Goal: Information Seeking & Learning: Check status

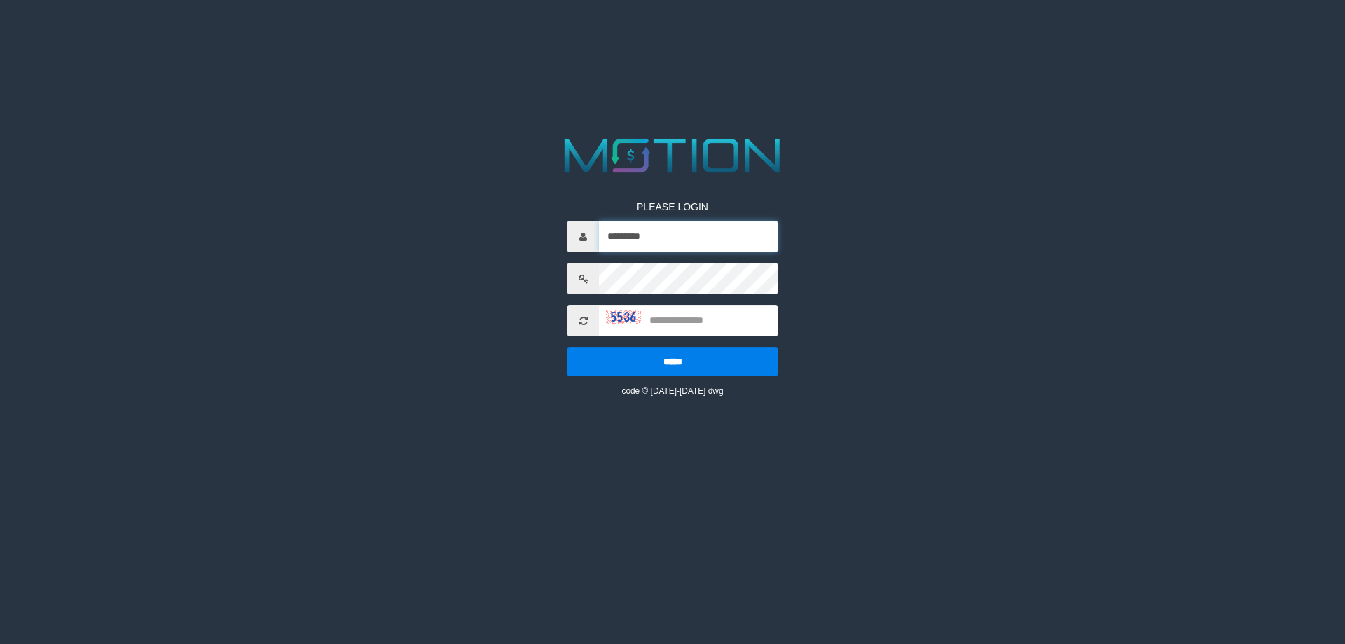
click at [703, 239] on input "*********" at bounding box center [688, 237] width 179 height 32
type input "******"
type input "****"
click at [567, 347] on input "*****" at bounding box center [672, 361] width 210 height 29
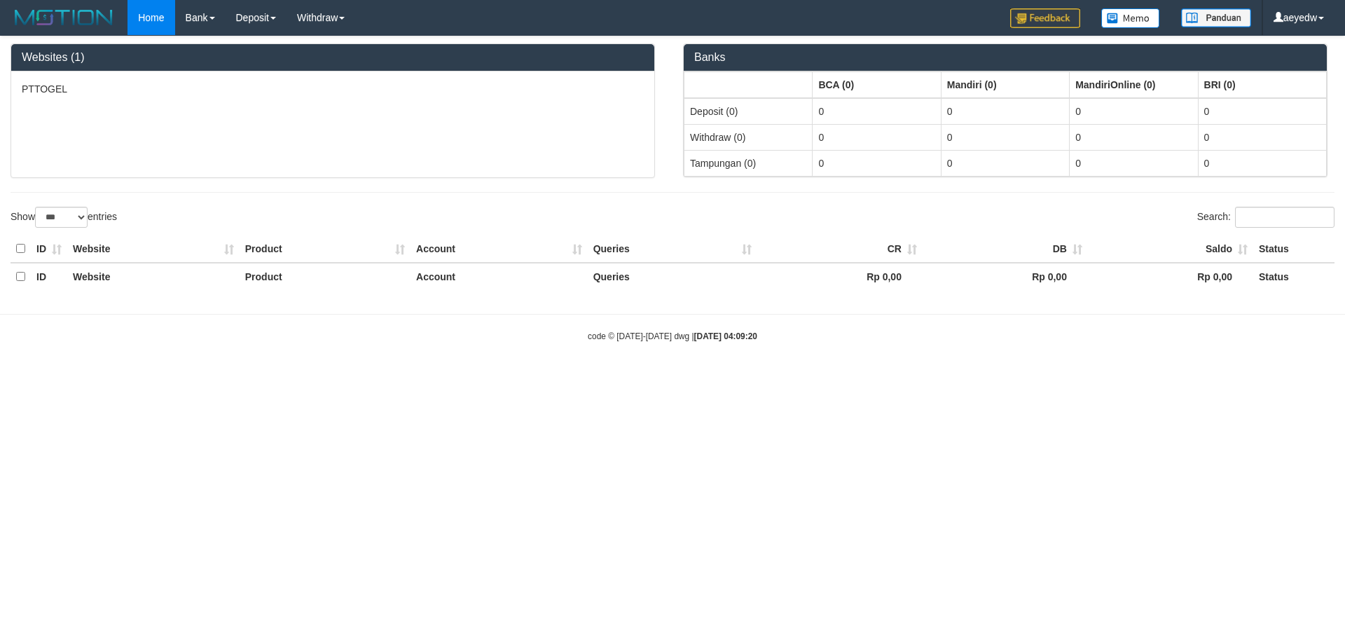
select select "***"
click at [462, 377] on html "Toggle navigation Home Bank Account List Load By Website Group [ITOTO] PTTOGEL …" at bounding box center [672, 188] width 1345 height 377
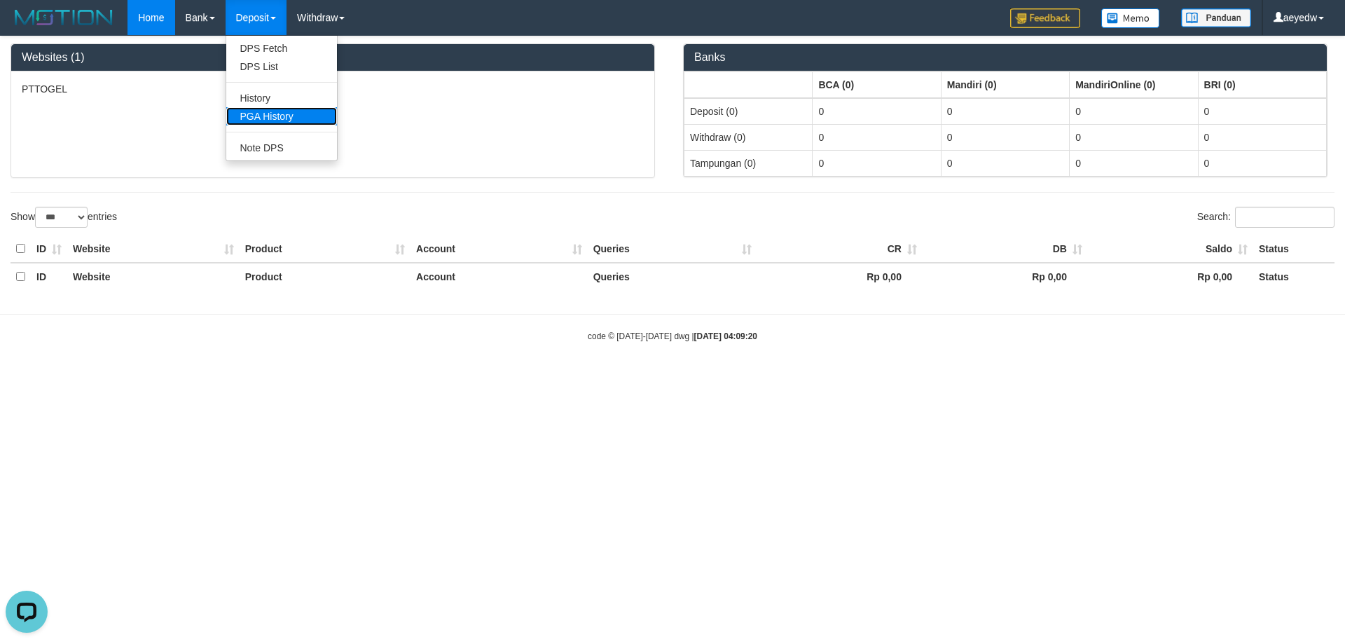
click at [278, 113] on link "PGA History" at bounding box center [281, 116] width 111 height 18
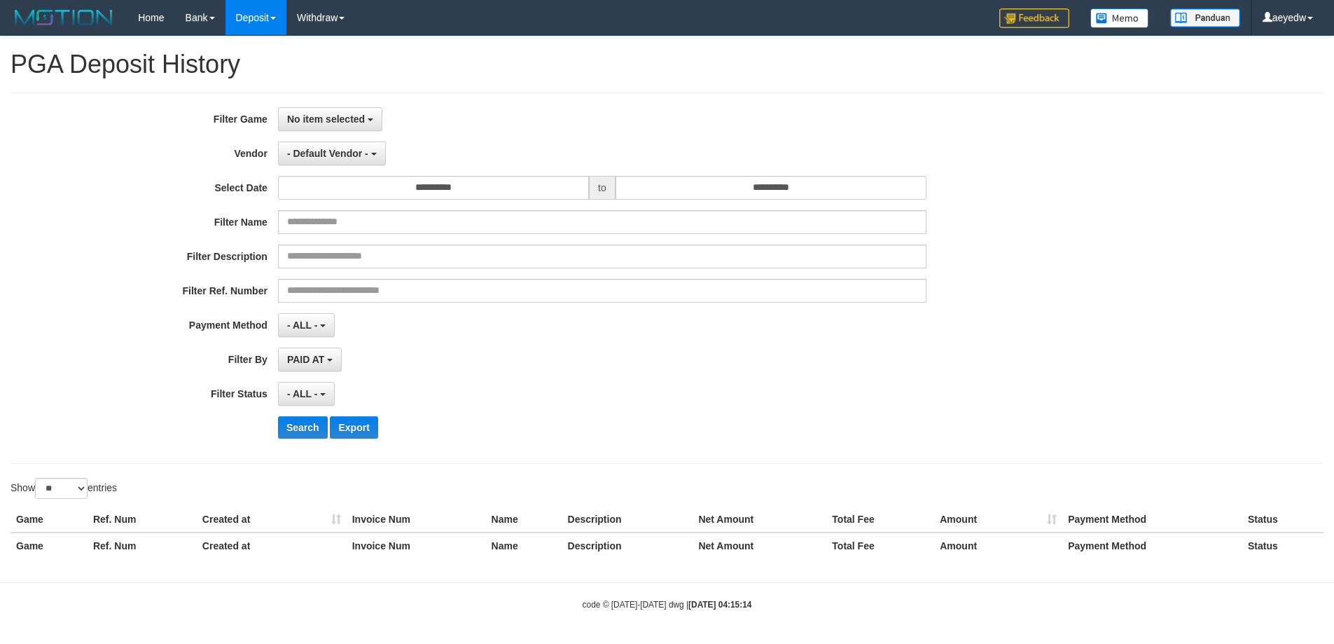
select select
select select "**"
click at [333, 125] on button "No item selected" at bounding box center [330, 119] width 104 height 24
click at [360, 183] on label "[ITOTO] PTTOGEL" at bounding box center [368, 191] width 178 height 21
select select "***"
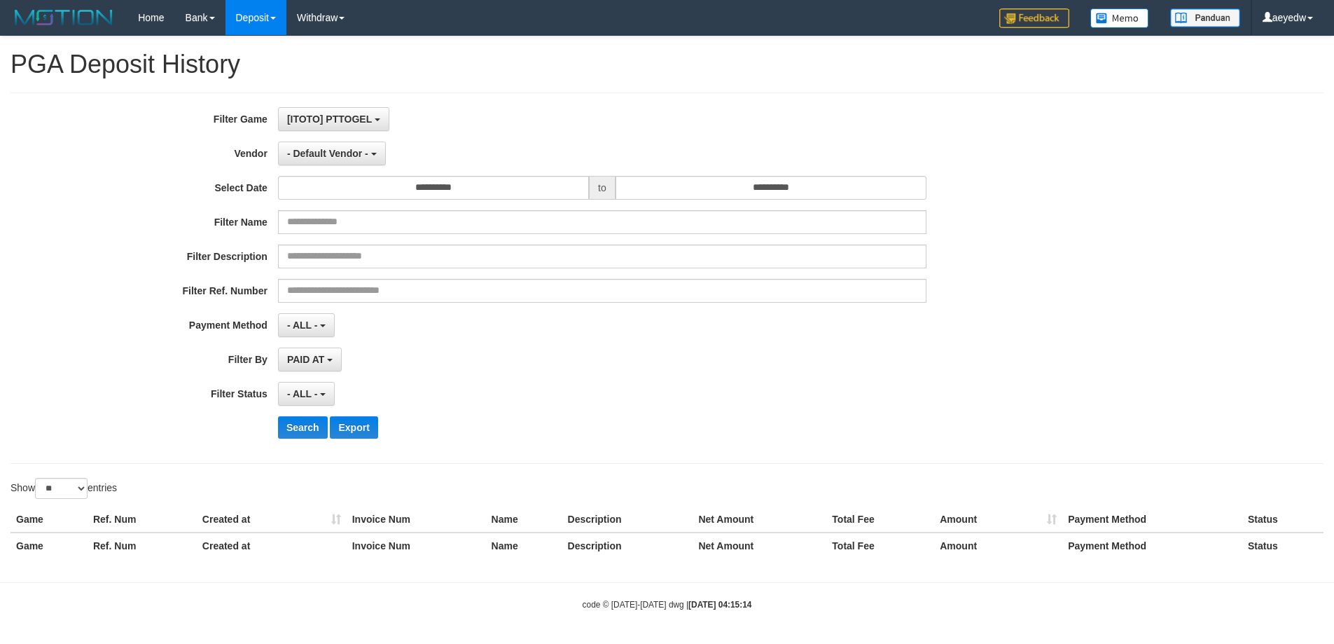
scroll to position [13, 0]
click at [595, 146] on div "- Default Vendor - - Default Vendor - Lucy Luna Atlas WD LB Java Purple Green G…" at bounding box center [602, 153] width 648 height 24
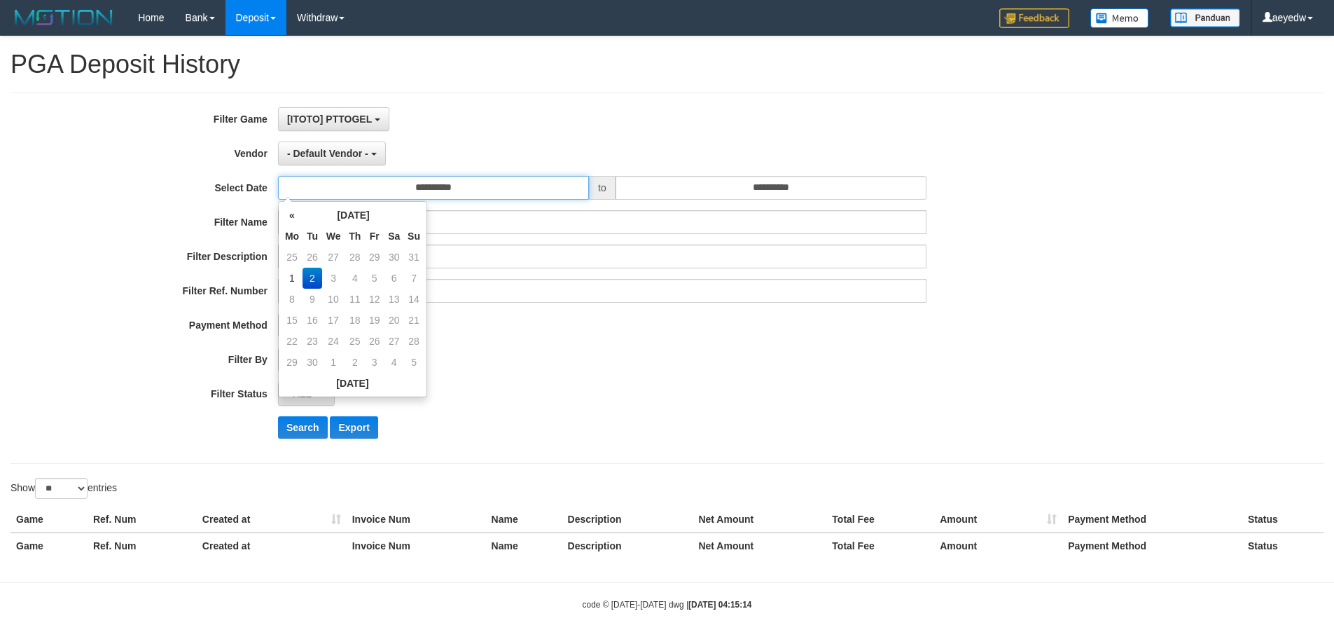
drag, startPoint x: 480, startPoint y: 195, endPoint x: 555, endPoint y: 339, distance: 162.2
click at [484, 195] on input "**********" at bounding box center [433, 188] width 311 height 24
click at [305, 279] on td "2" at bounding box center [313, 278] width 20 height 21
click at [296, 281] on td "1" at bounding box center [292, 278] width 21 height 21
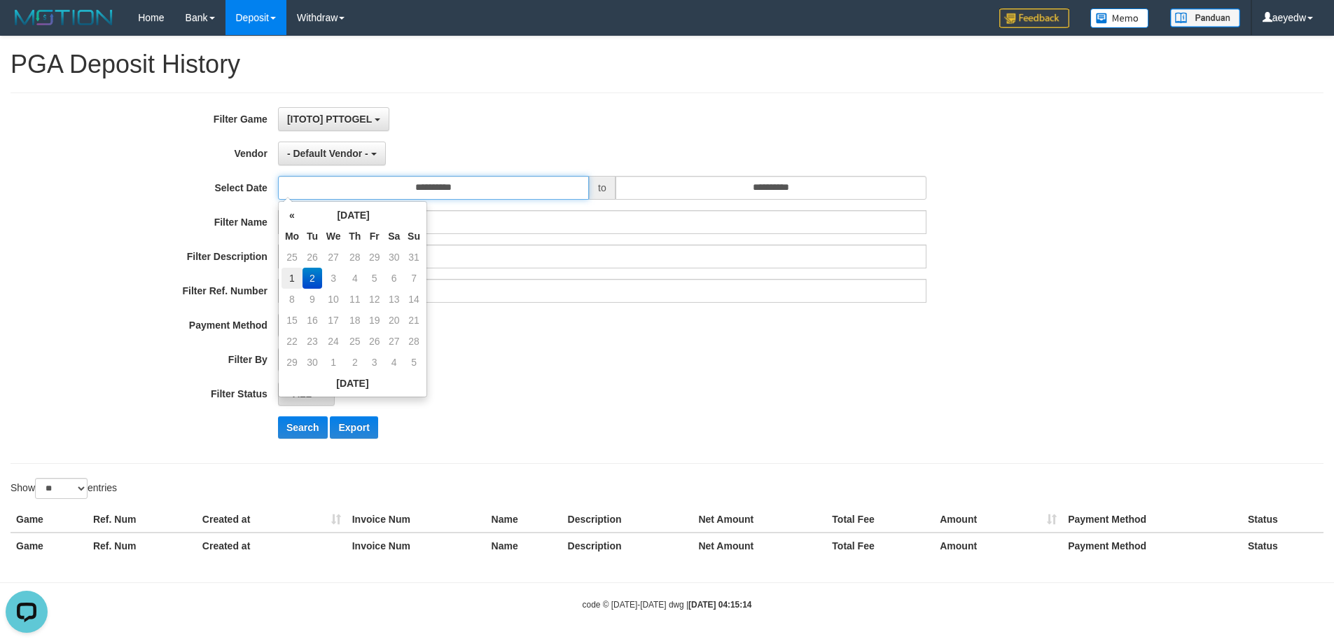
type input "**********"
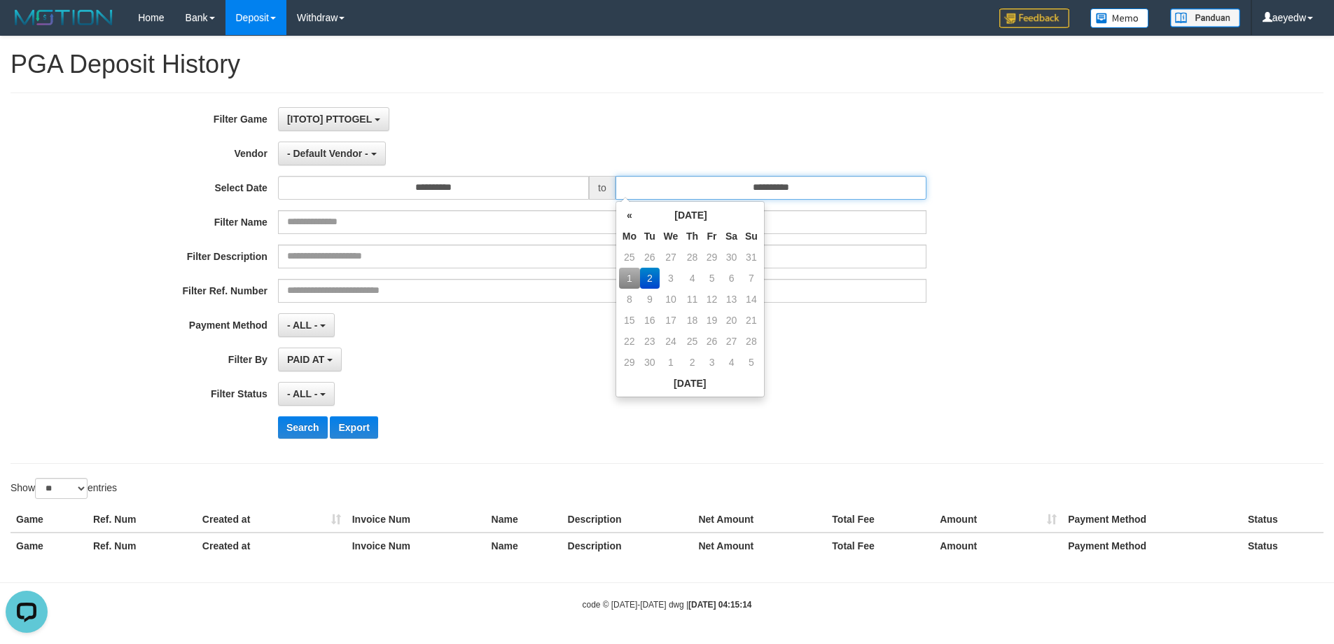
paste input "text"
type input "**********"
click at [998, 262] on div "Filter Description" at bounding box center [556, 256] width 1112 height 24
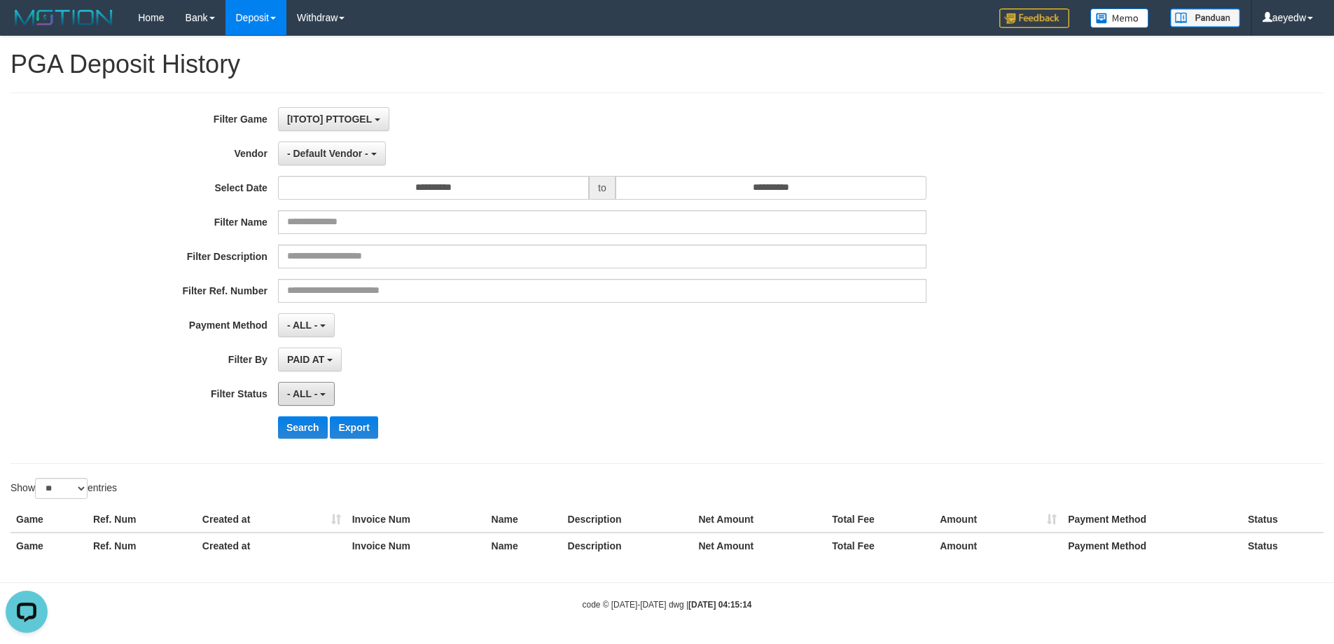
drag, startPoint x: 289, startPoint y: 399, endPoint x: 312, endPoint y: 411, distance: 25.4
click at [291, 399] on button "- ALL -" at bounding box center [306, 394] width 57 height 24
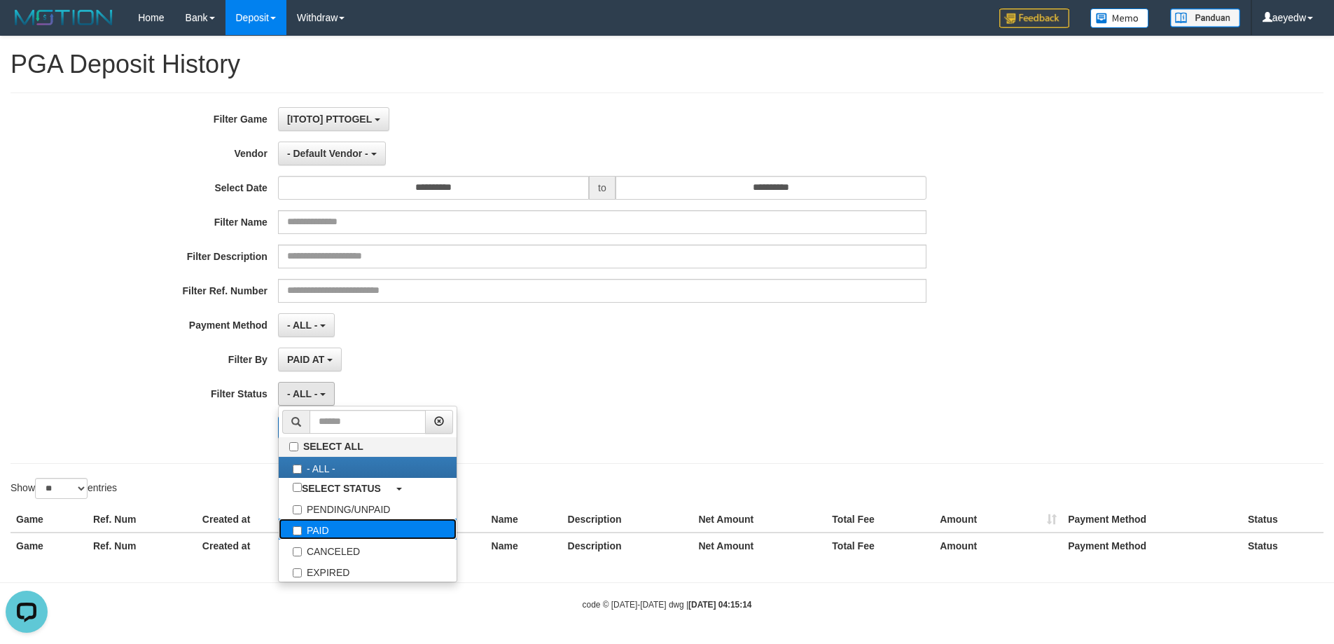
click at [334, 525] on label "PAID" at bounding box center [368, 528] width 178 height 21
select select "*"
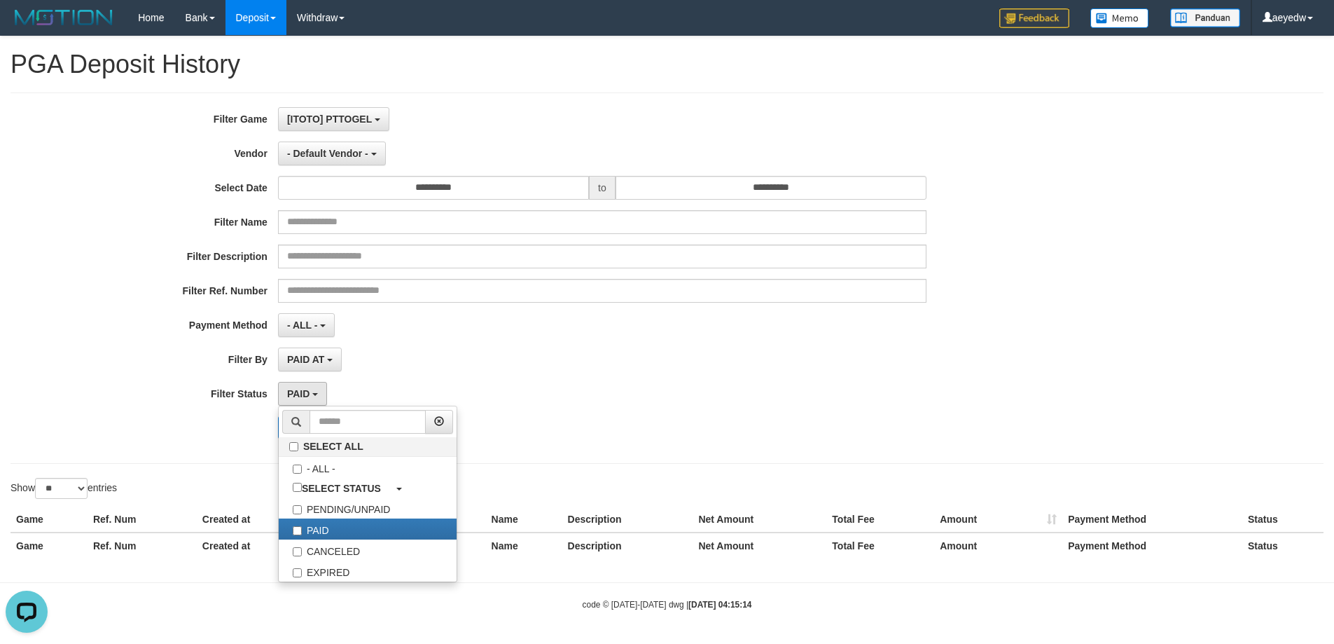
click at [639, 391] on div "PAID SELECT ALL - ALL - SELECT STATUS PENDING/UNPAID PAID CANCELED EXPIRED" at bounding box center [602, 394] width 648 height 24
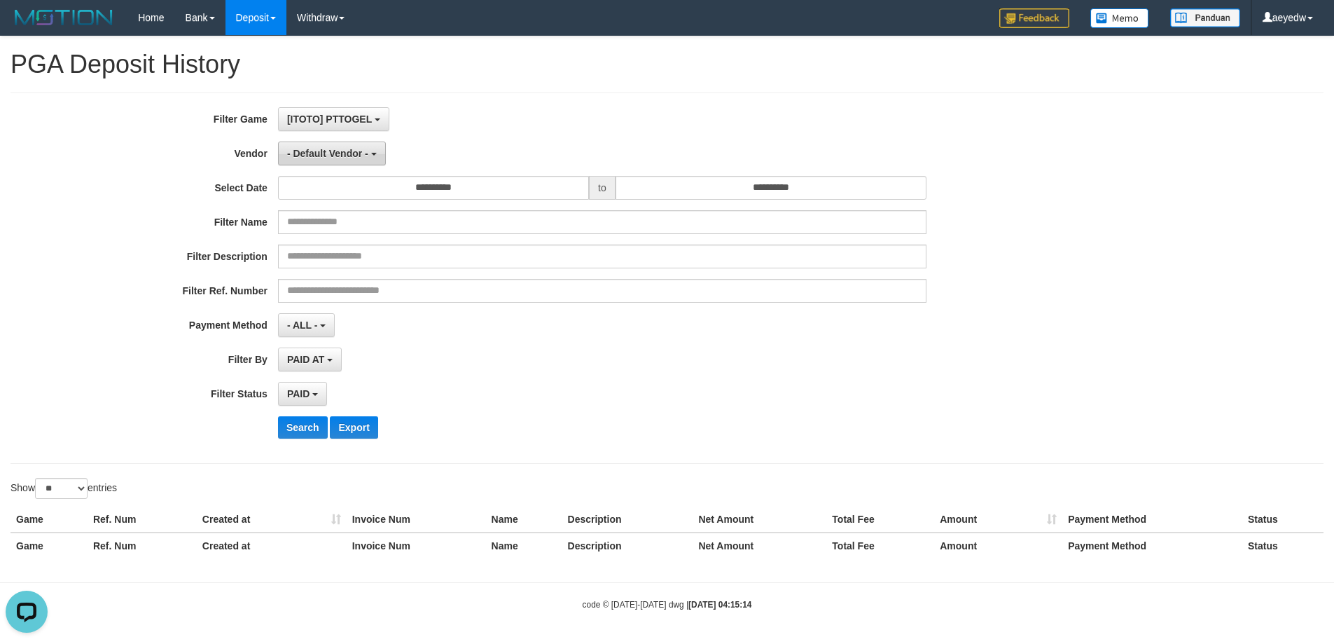
click at [346, 156] on span "- Default Vendor -" at bounding box center [327, 153] width 81 height 11
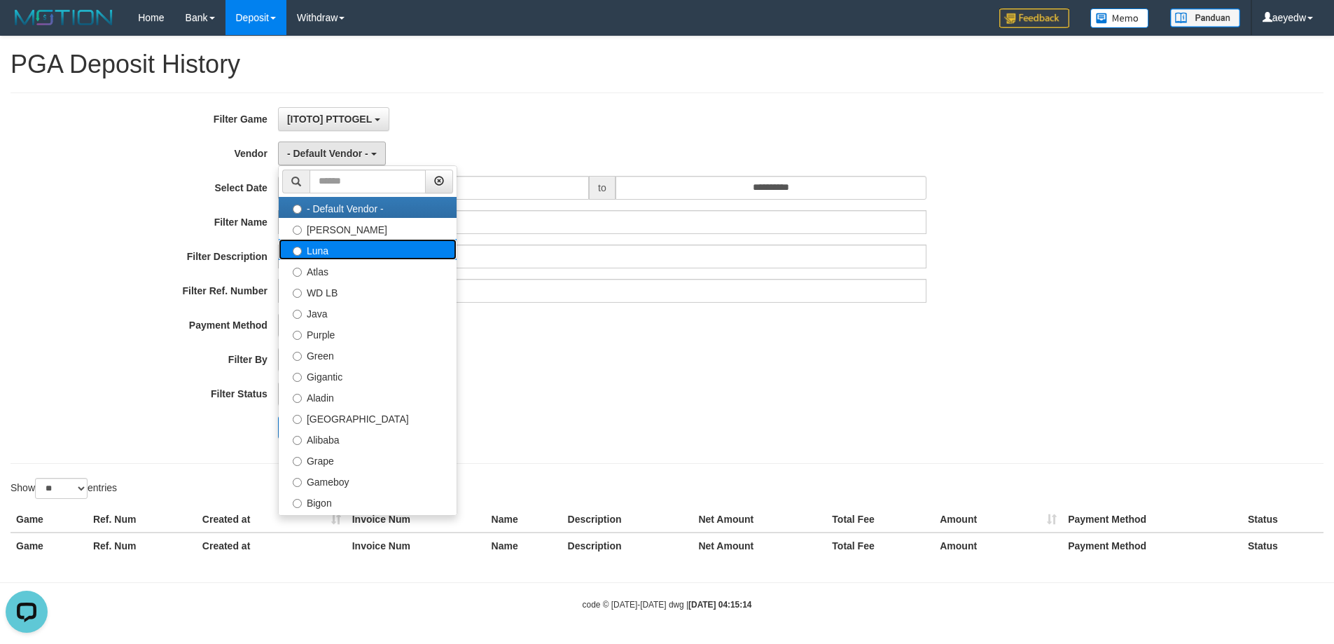
click at [341, 240] on label "Luna" at bounding box center [368, 249] width 178 height 21
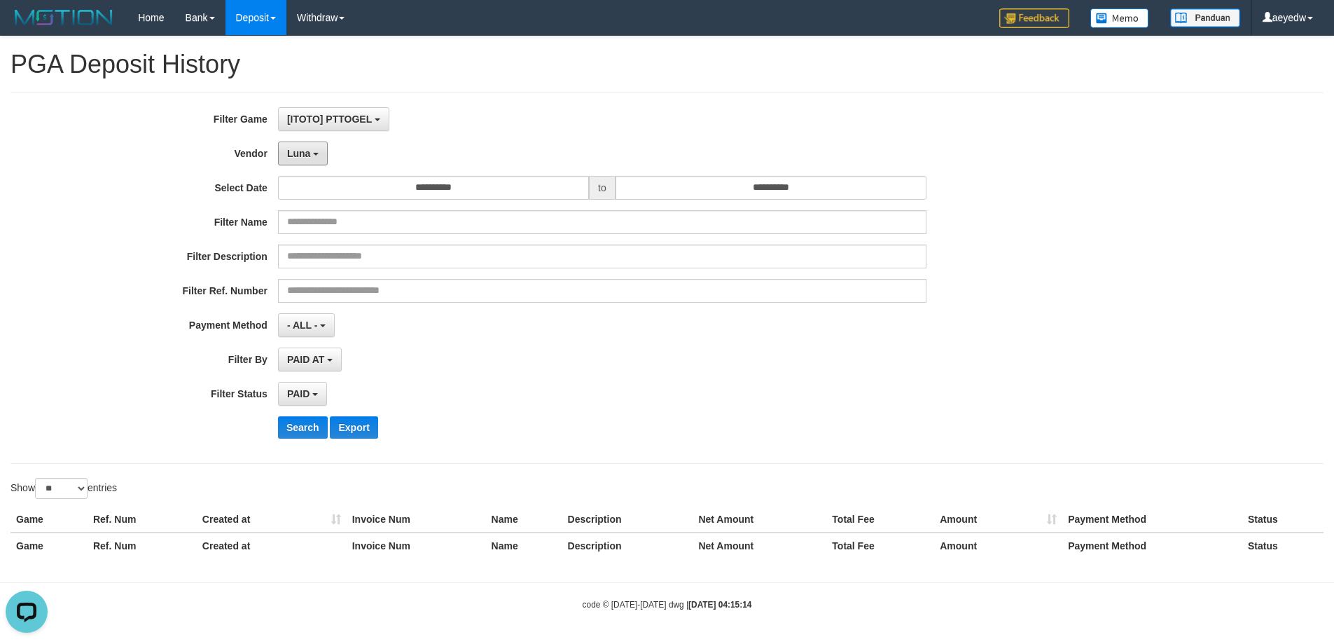
click at [306, 161] on button "Luna" at bounding box center [303, 153] width 50 height 24
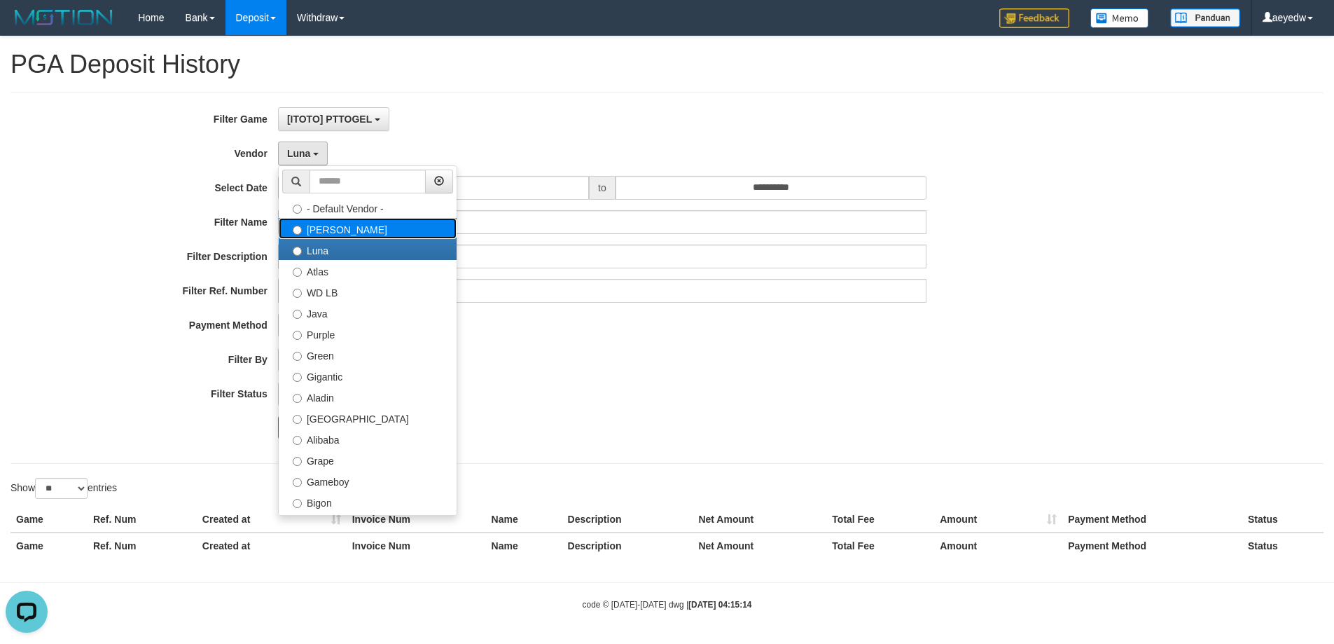
click at [317, 233] on label "Lucy" at bounding box center [368, 228] width 178 height 21
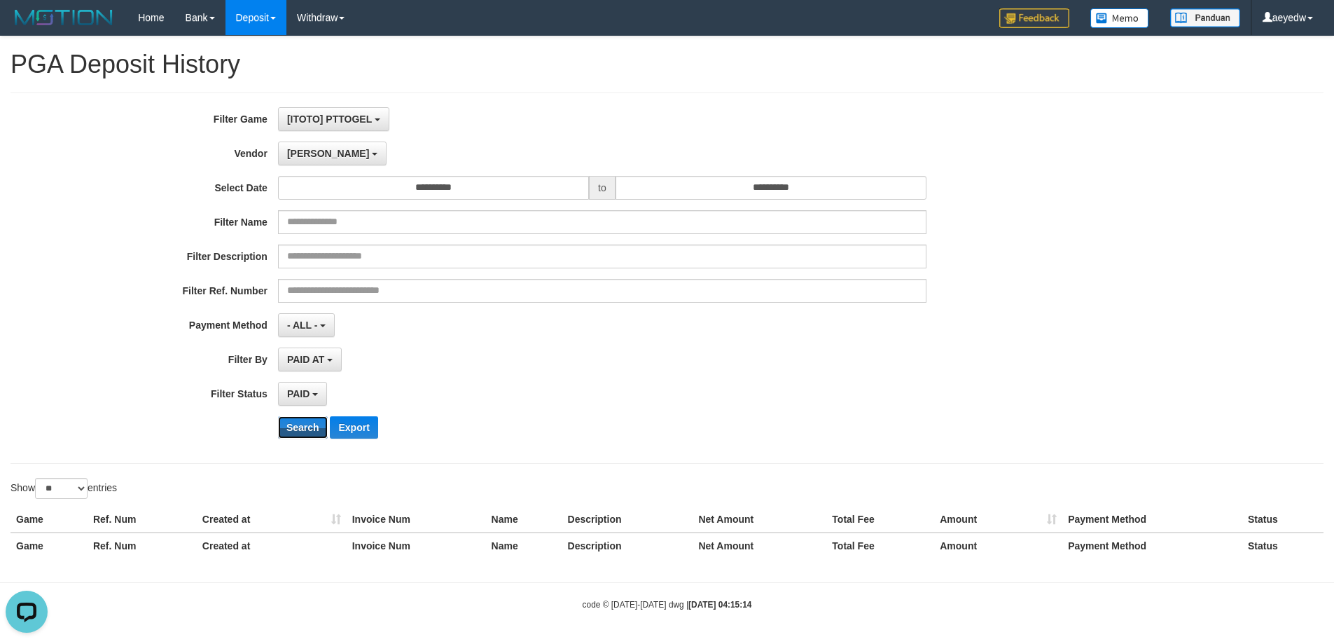
drag, startPoint x: 294, startPoint y: 429, endPoint x: 298, endPoint y: 344, distance: 85.5
click at [300, 425] on button "Search" at bounding box center [303, 427] width 50 height 22
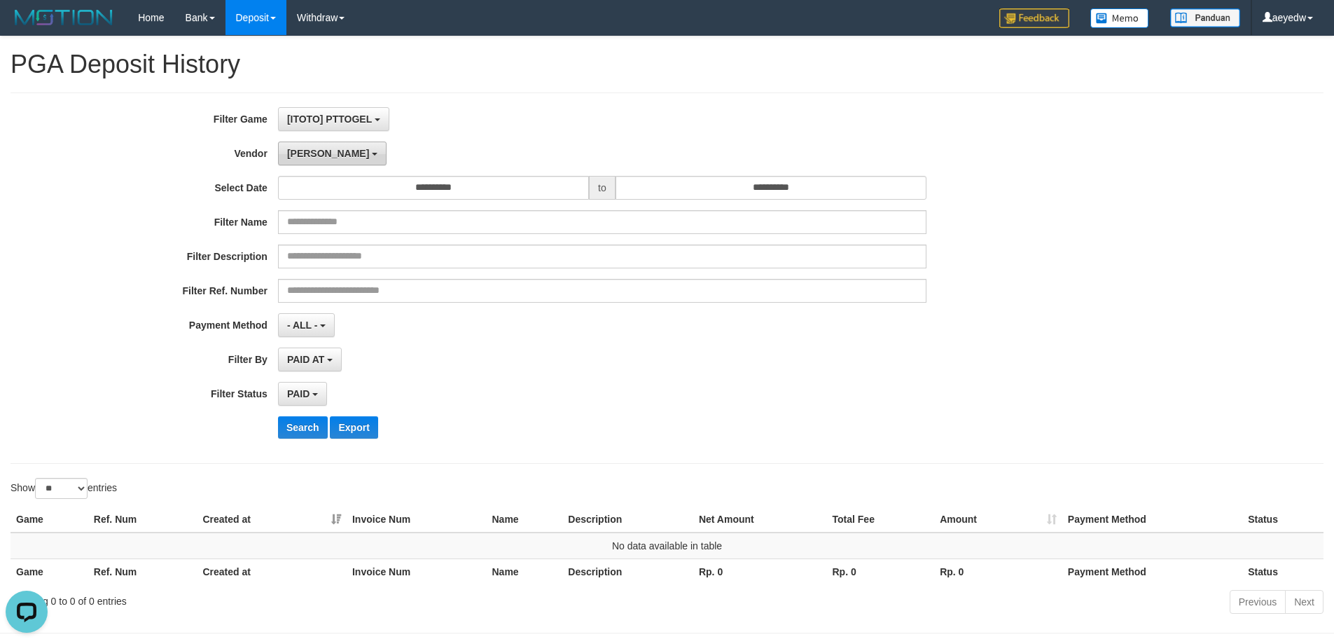
click at [311, 158] on button "Lucy" at bounding box center [332, 153] width 109 height 24
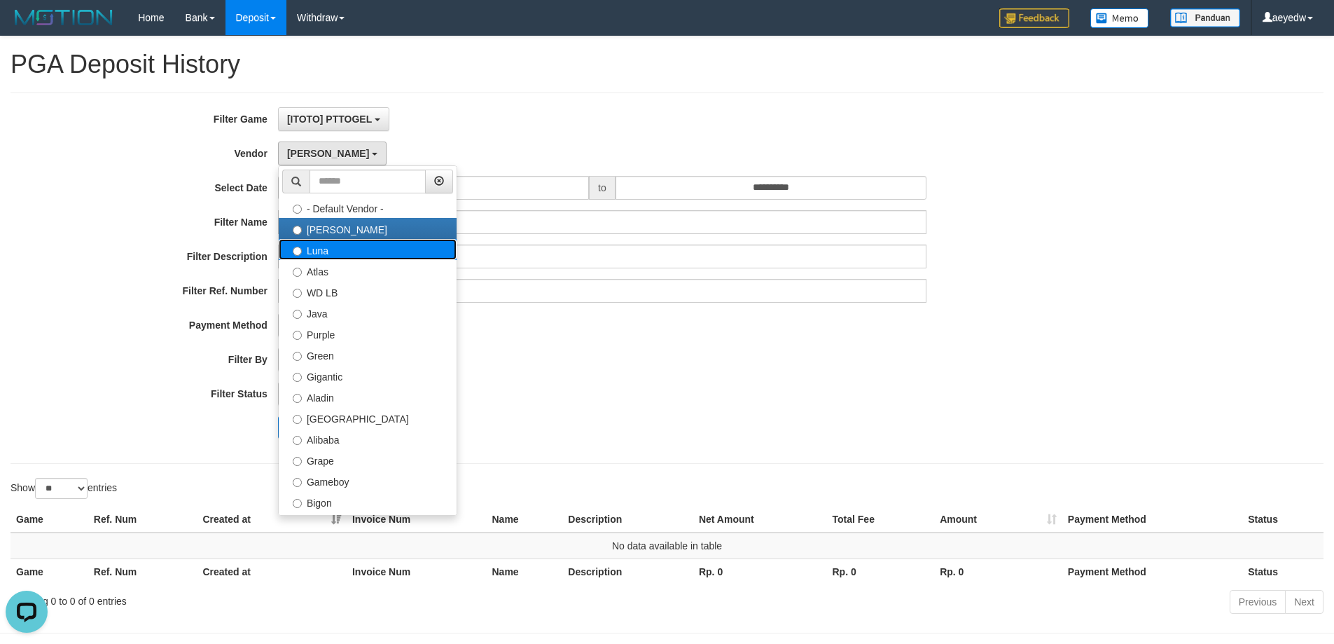
click at [326, 251] on label "Luna" at bounding box center [368, 249] width 178 height 21
select select "**********"
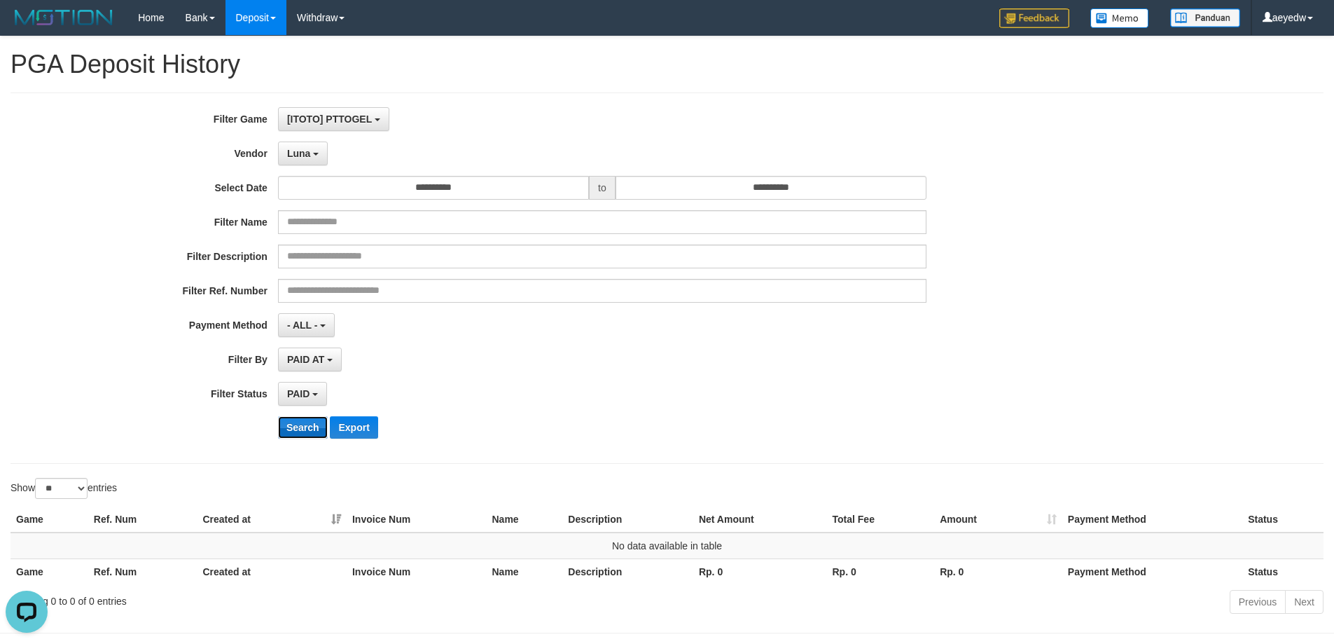
drag, startPoint x: 303, startPoint y: 417, endPoint x: 305, endPoint y: 386, distance: 31.6
click at [303, 419] on button "Search" at bounding box center [303, 427] width 50 height 22
drag, startPoint x: 314, startPoint y: 153, endPoint x: 314, endPoint y: 169, distance: 15.4
click at [314, 160] on button "Luna" at bounding box center [303, 153] width 50 height 24
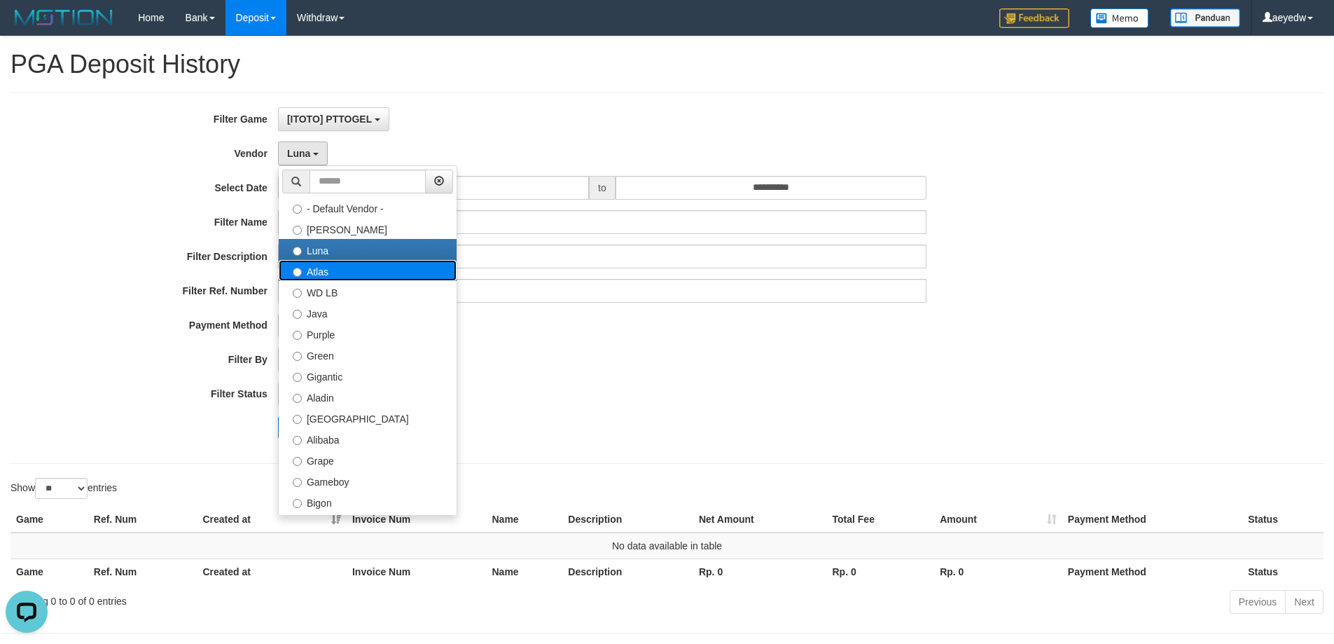
click at [311, 275] on label "Atlas" at bounding box center [368, 270] width 178 height 21
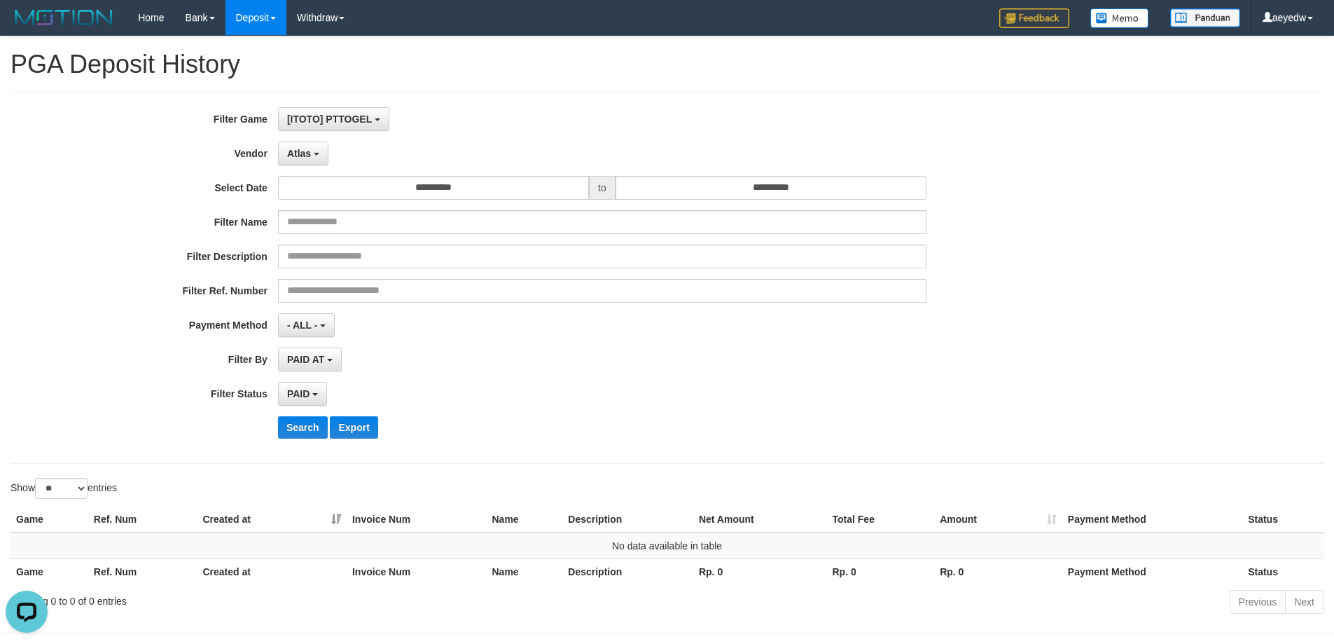
select select "**********"
drag, startPoint x: 296, startPoint y: 433, endPoint x: 312, endPoint y: 355, distance: 79.5
click at [296, 432] on button "Search" at bounding box center [303, 427] width 50 height 22
drag, startPoint x: 306, startPoint y: 160, endPoint x: 350, endPoint y: 357, distance: 202.4
click at [307, 162] on button "Atlas" at bounding box center [303, 153] width 50 height 24
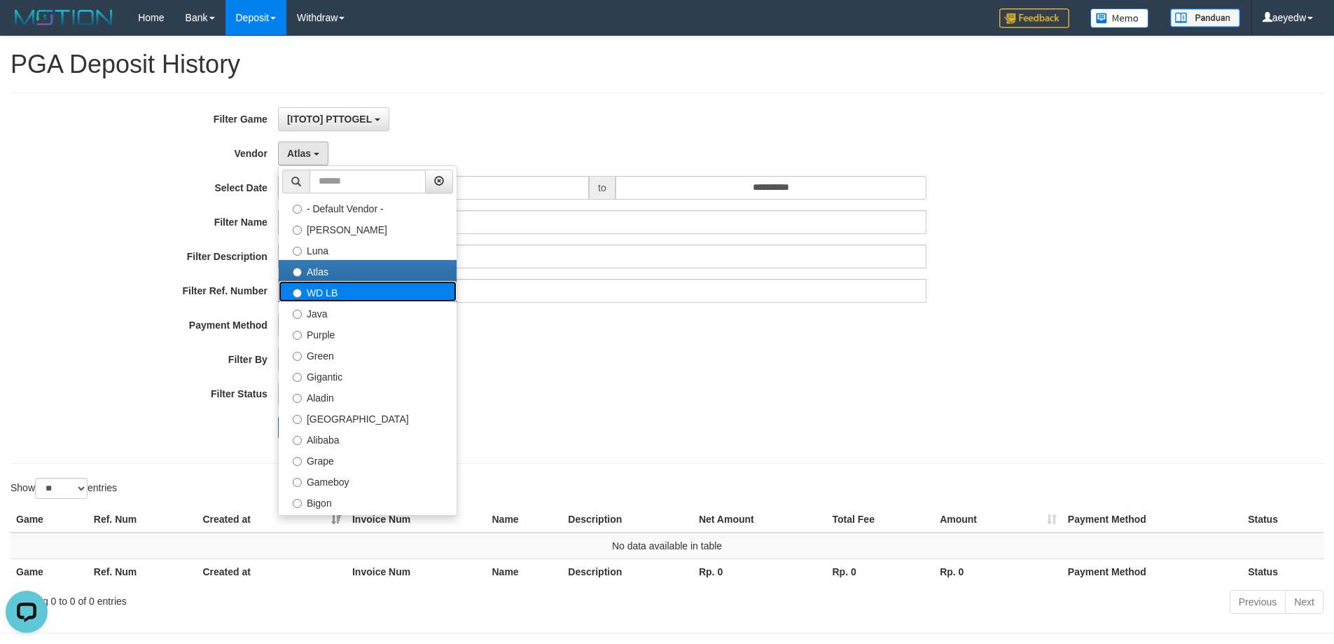
click at [322, 292] on label "WD LB" at bounding box center [368, 291] width 178 height 21
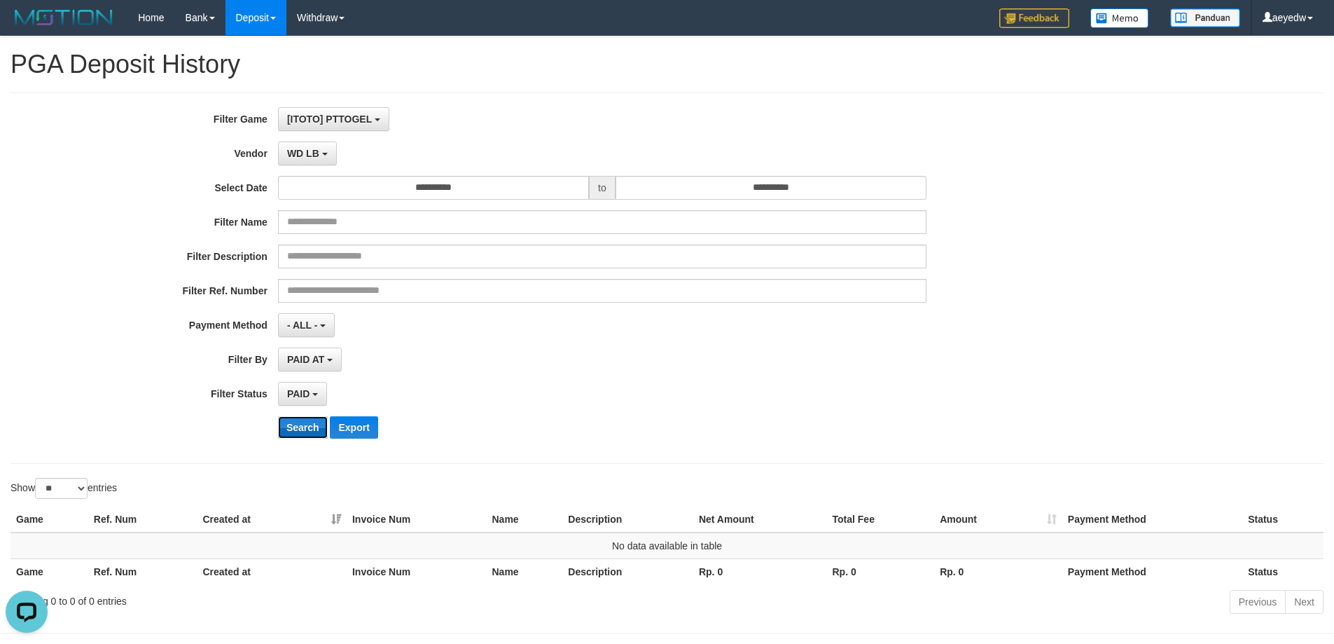
click at [305, 435] on button "Search" at bounding box center [303, 427] width 50 height 22
drag, startPoint x: 318, startPoint y: 159, endPoint x: 349, endPoint y: 279, distance: 124.3
click at [317, 160] on button "WD LB" at bounding box center [307, 153] width 59 height 24
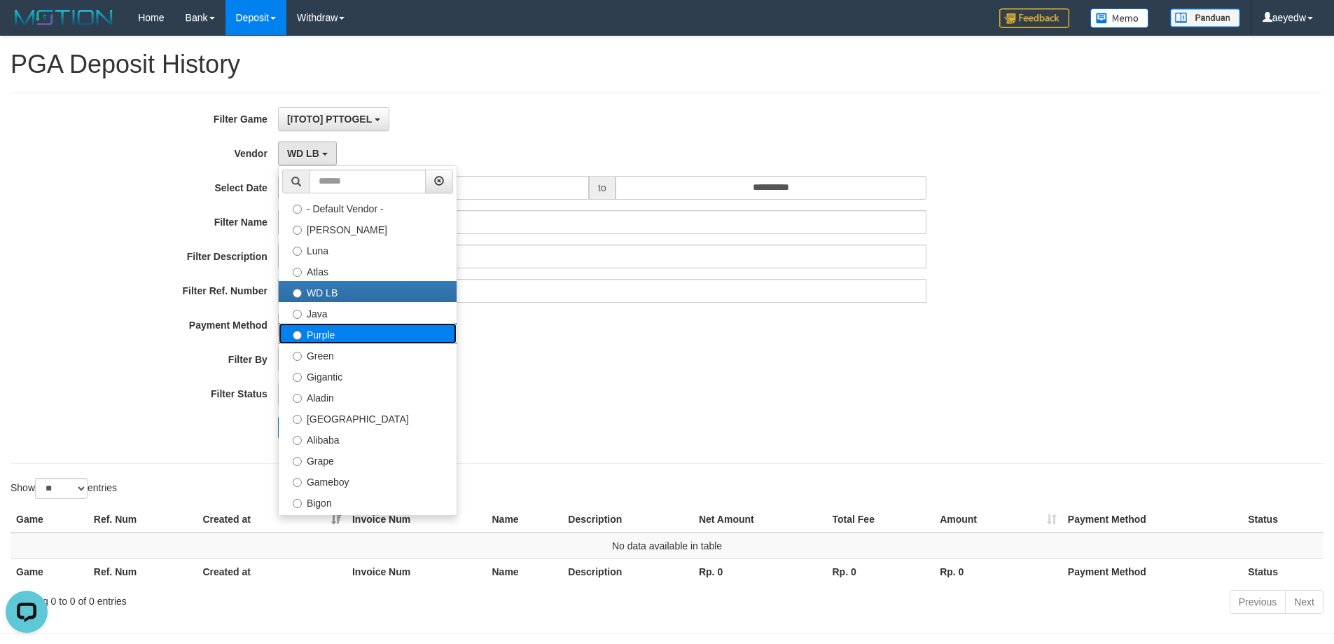
click at [340, 323] on label "Purple" at bounding box center [368, 333] width 178 height 21
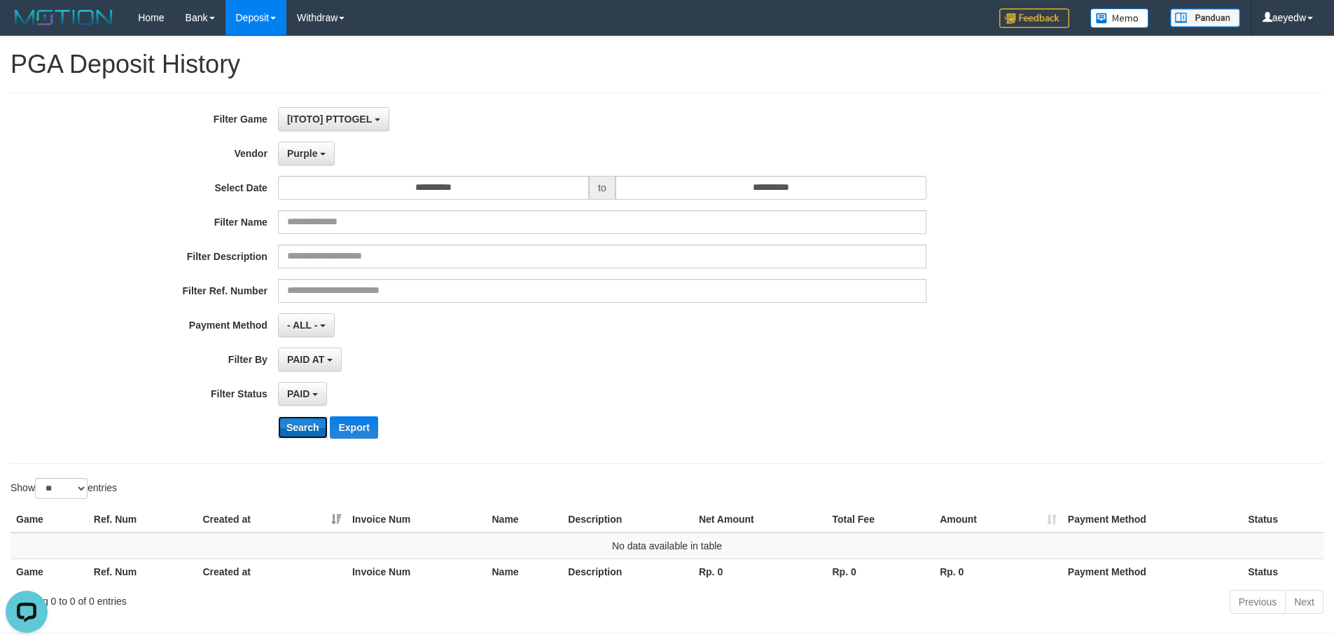
click at [299, 436] on button "Search" at bounding box center [303, 427] width 50 height 22
drag, startPoint x: 300, startPoint y: 158, endPoint x: 340, endPoint y: 307, distance: 154.4
click at [300, 172] on div "**********" at bounding box center [556, 278] width 1112 height 342
click at [296, 160] on button "Purple" at bounding box center [306, 153] width 57 height 24
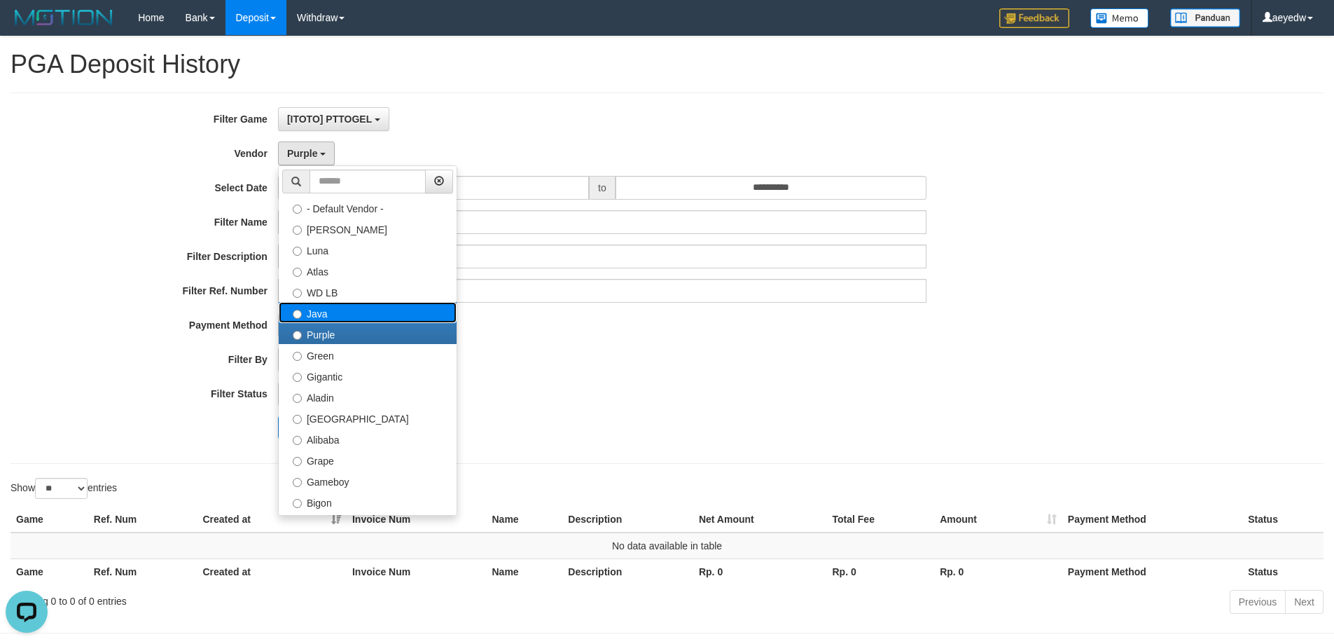
click at [331, 305] on label "Java" at bounding box center [368, 312] width 178 height 21
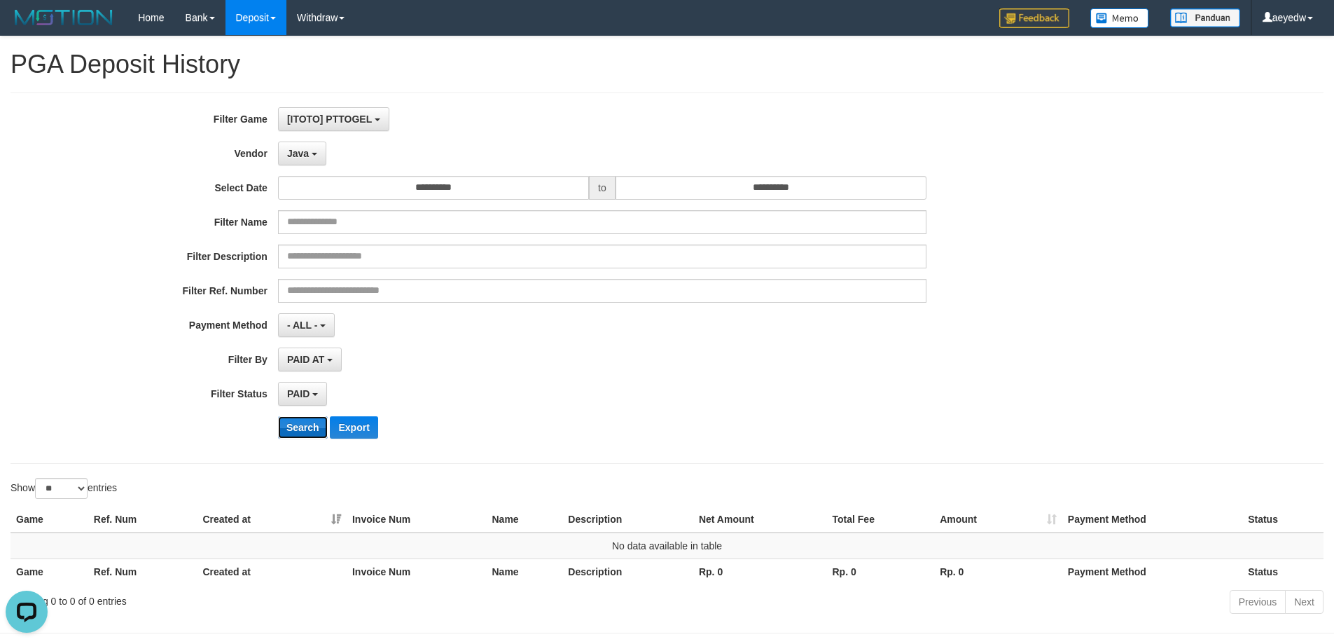
click at [309, 427] on button "Search" at bounding box center [303, 427] width 50 height 22
click at [295, 161] on button "Java" at bounding box center [302, 153] width 48 height 24
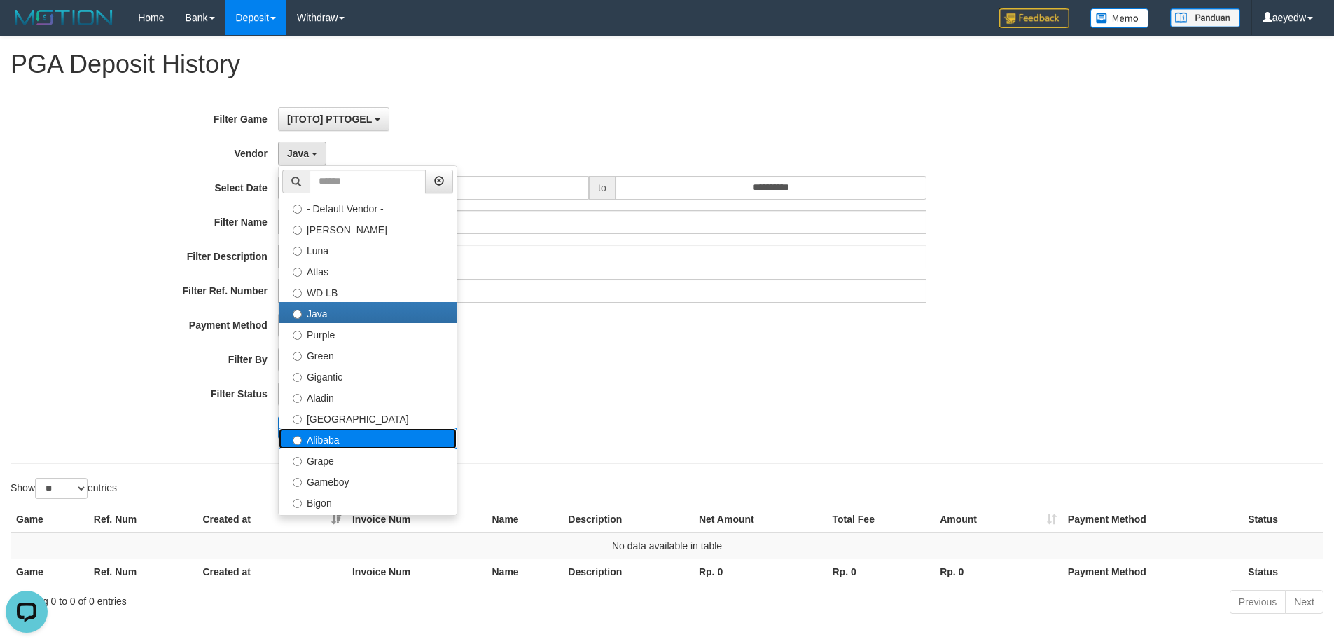
click at [351, 437] on label "Alibaba" at bounding box center [368, 438] width 178 height 21
select select "**********"
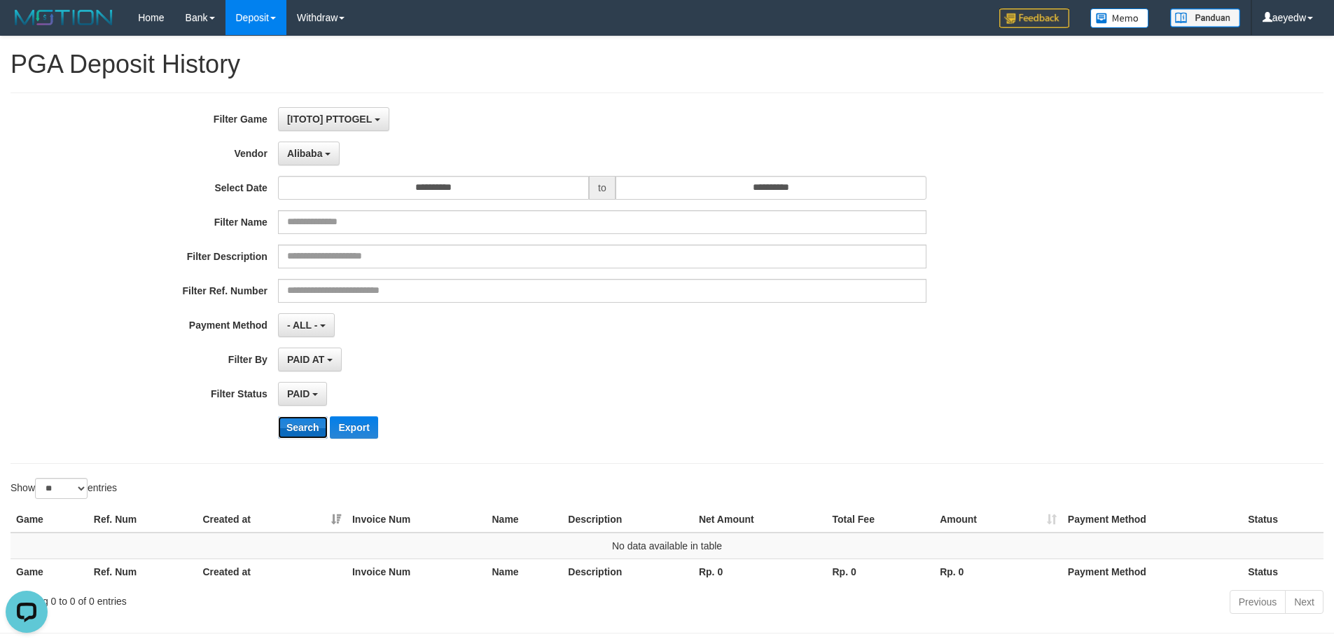
click at [292, 422] on button "Search" at bounding box center [303, 427] width 50 height 22
drag, startPoint x: 40, startPoint y: 317, endPoint x: 287, endPoint y: 327, distance: 247.4
click at [40, 317] on label "Payment Method" at bounding box center [139, 322] width 278 height 19
click at [323, 165] on button "Alibaba" at bounding box center [309, 153] width 62 height 24
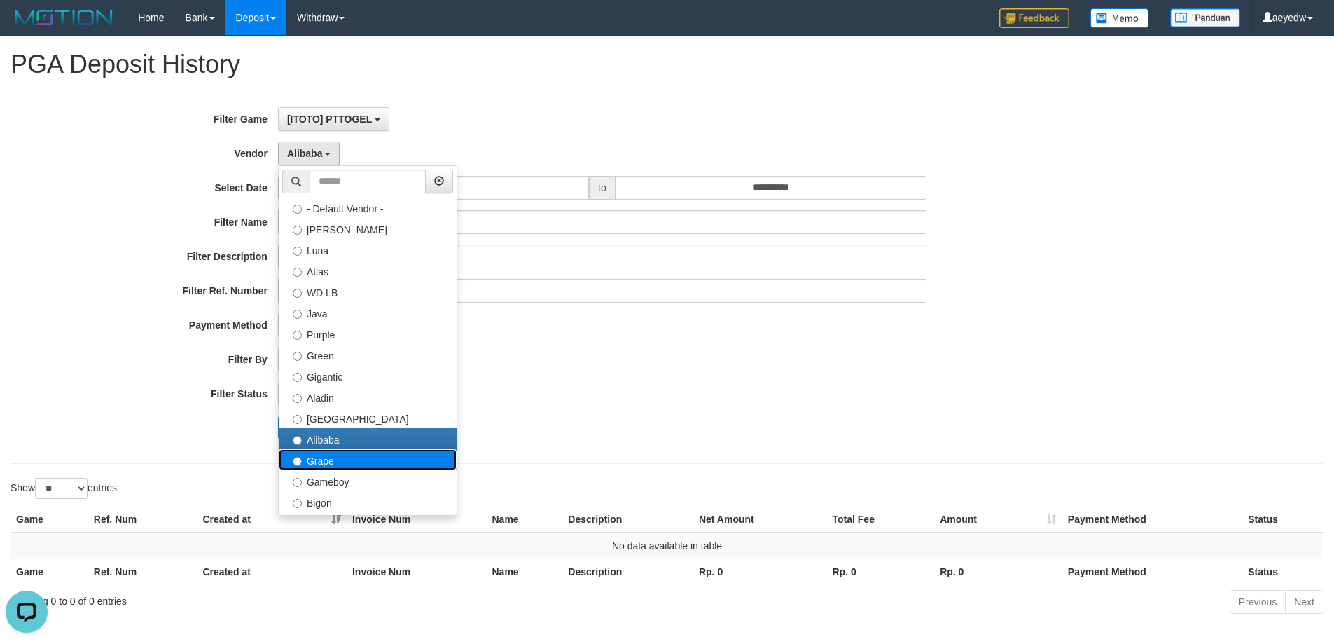
click at [347, 453] on label "Grape" at bounding box center [368, 459] width 178 height 21
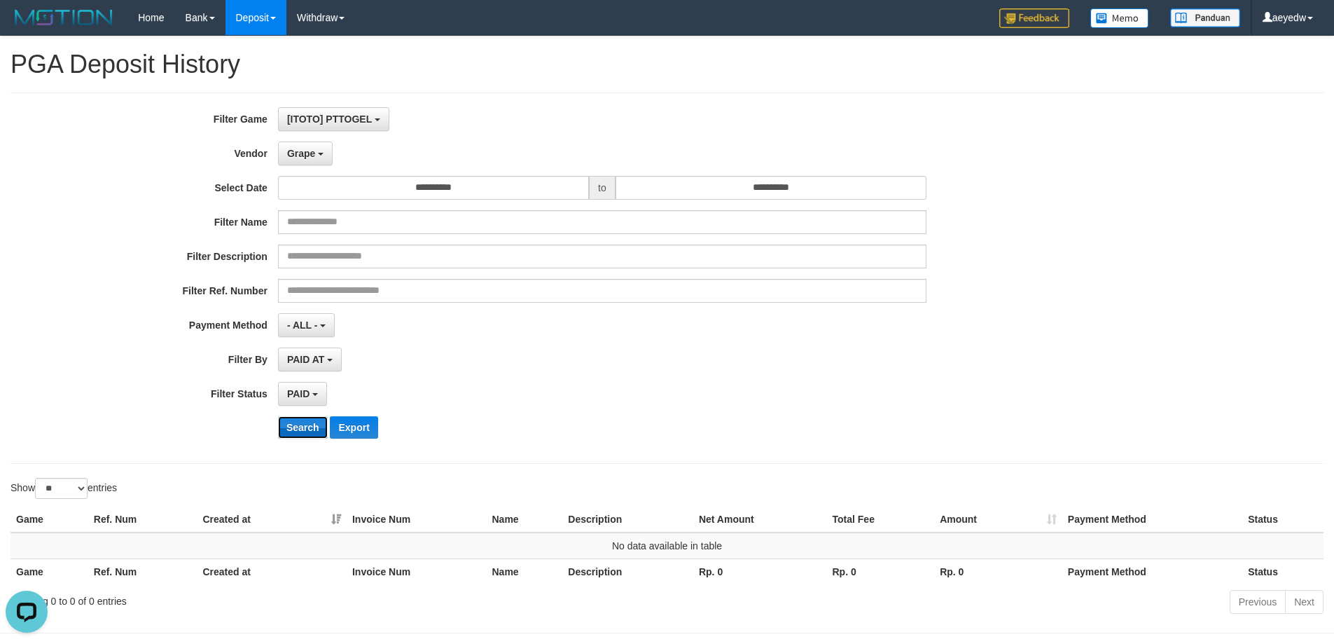
click at [304, 425] on button "Search" at bounding box center [303, 427] width 50 height 22
click at [753, 393] on div "PAID SELECT ALL - ALL - SELECT STATUS PENDING/UNPAID PAID CANCELED EXPIRED" at bounding box center [602, 394] width 648 height 24
click at [312, 158] on span "Grape" at bounding box center [301, 153] width 28 height 11
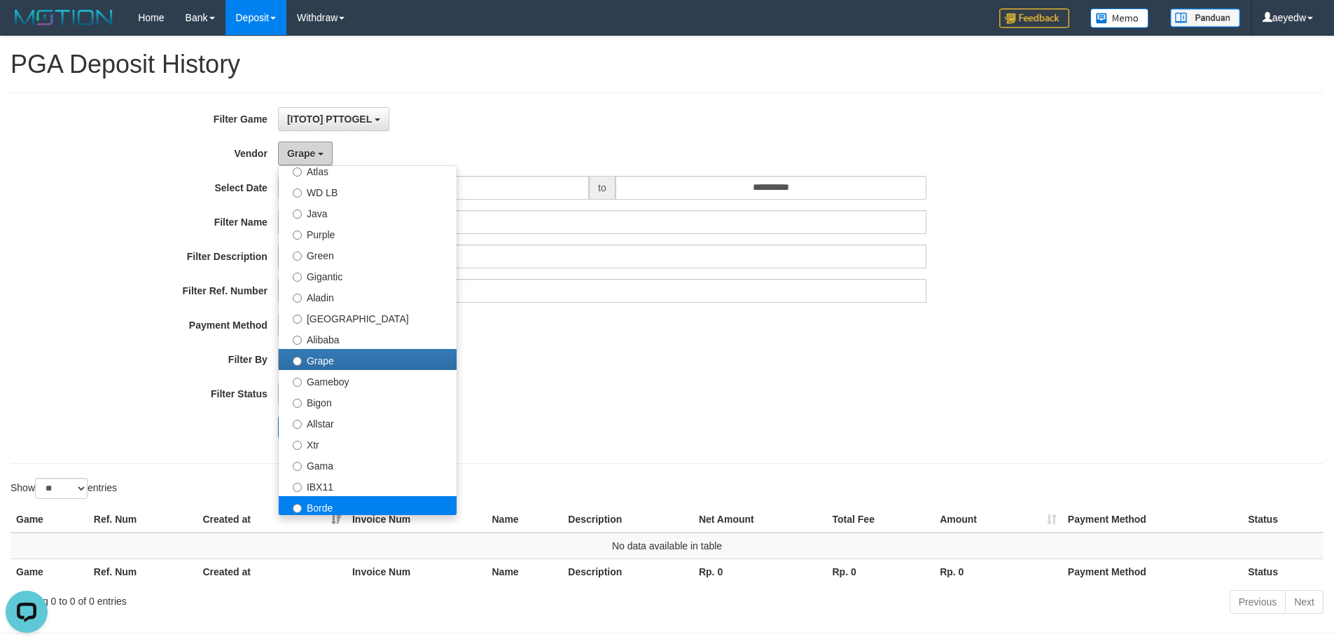
scroll to position [280, 0]
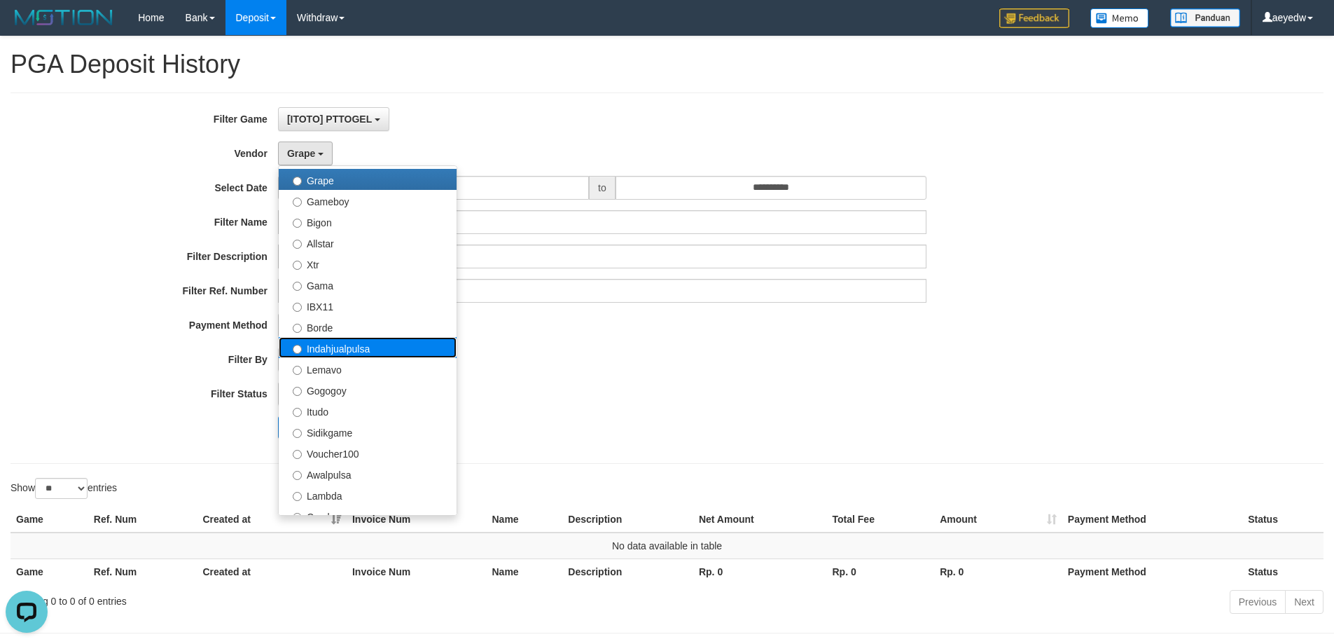
click at [368, 346] on label "Indahjualpulsa" at bounding box center [368, 347] width 178 height 21
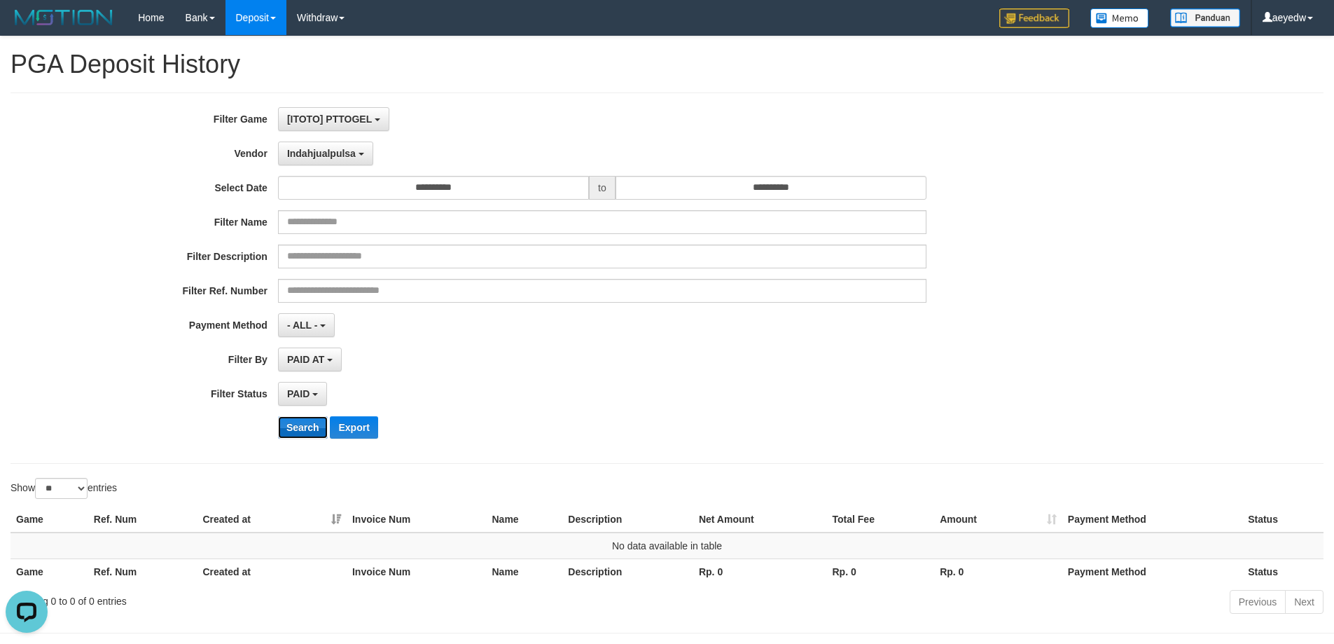
click at [292, 426] on button "Search" at bounding box center [303, 427] width 50 height 22
click at [328, 158] on span "Indahjualpulsa" at bounding box center [321, 153] width 69 height 11
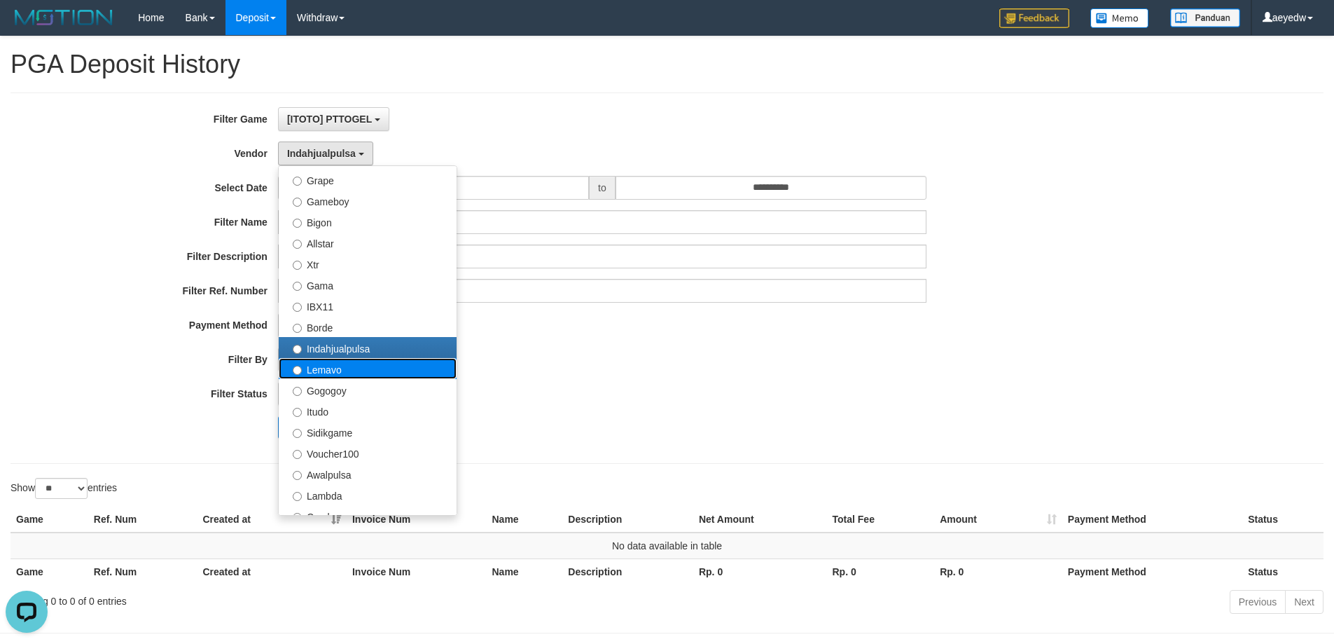
click at [349, 373] on label "Lemavo" at bounding box center [368, 368] width 178 height 21
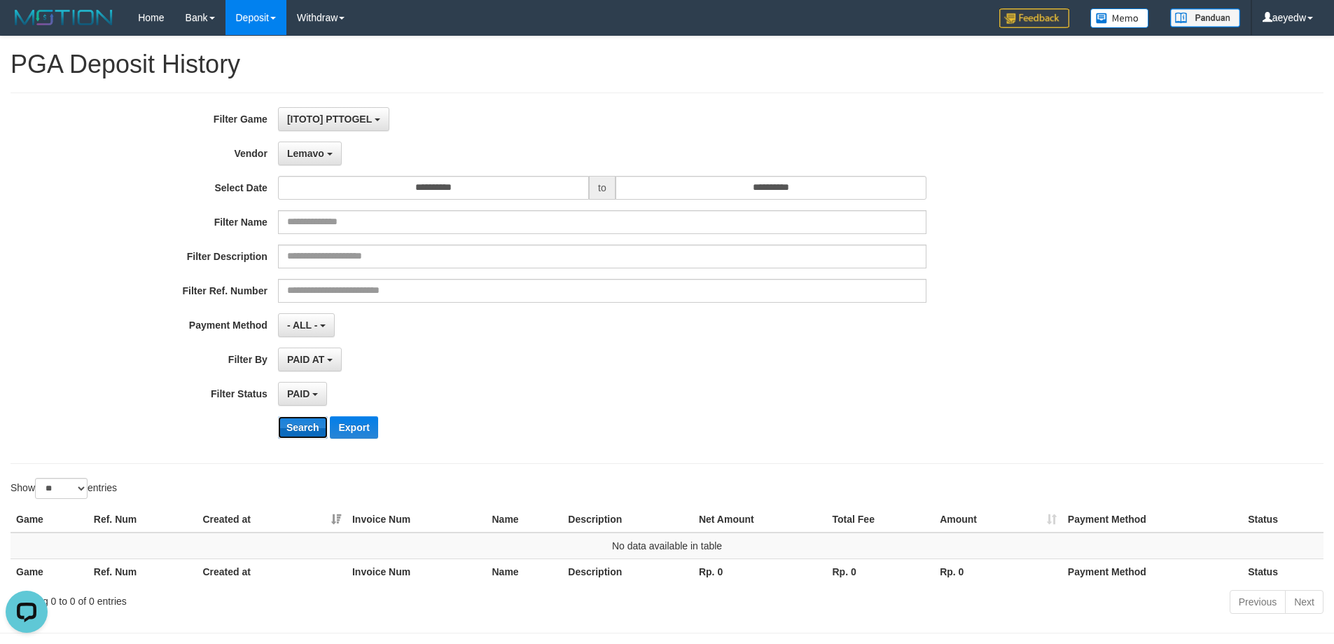
click at [300, 422] on button "Search" at bounding box center [303, 427] width 50 height 22
click at [331, 159] on button "Lemavo" at bounding box center [310, 153] width 64 height 24
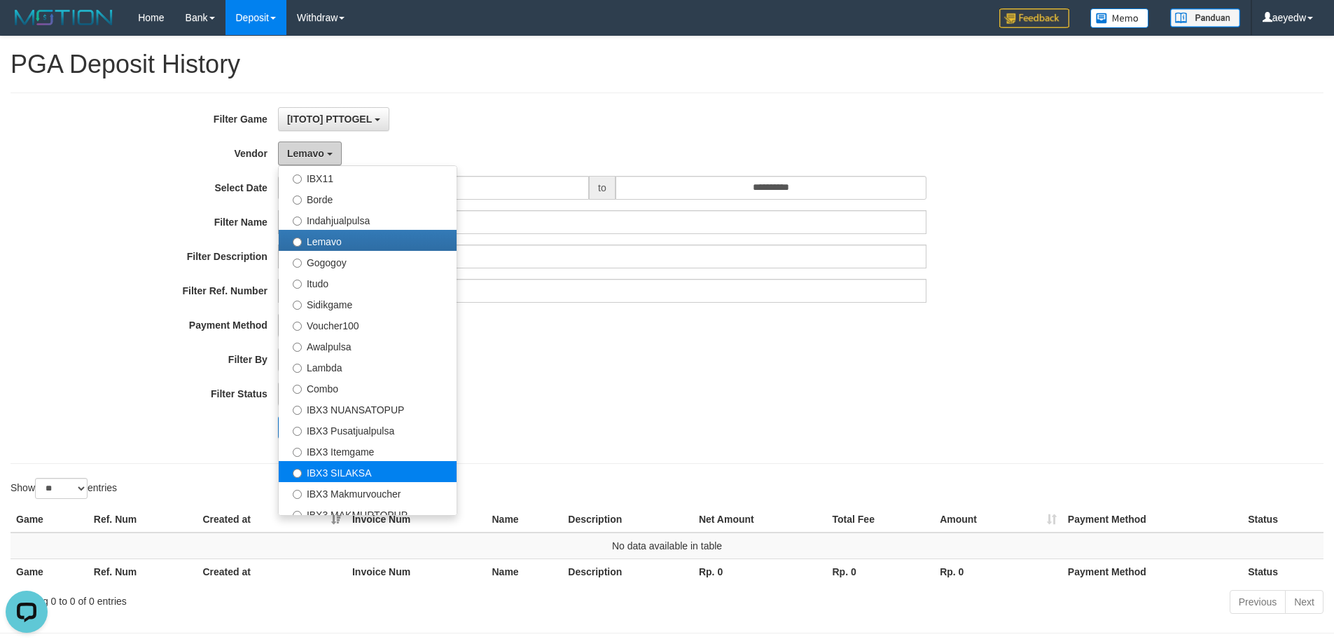
scroll to position [459, 0]
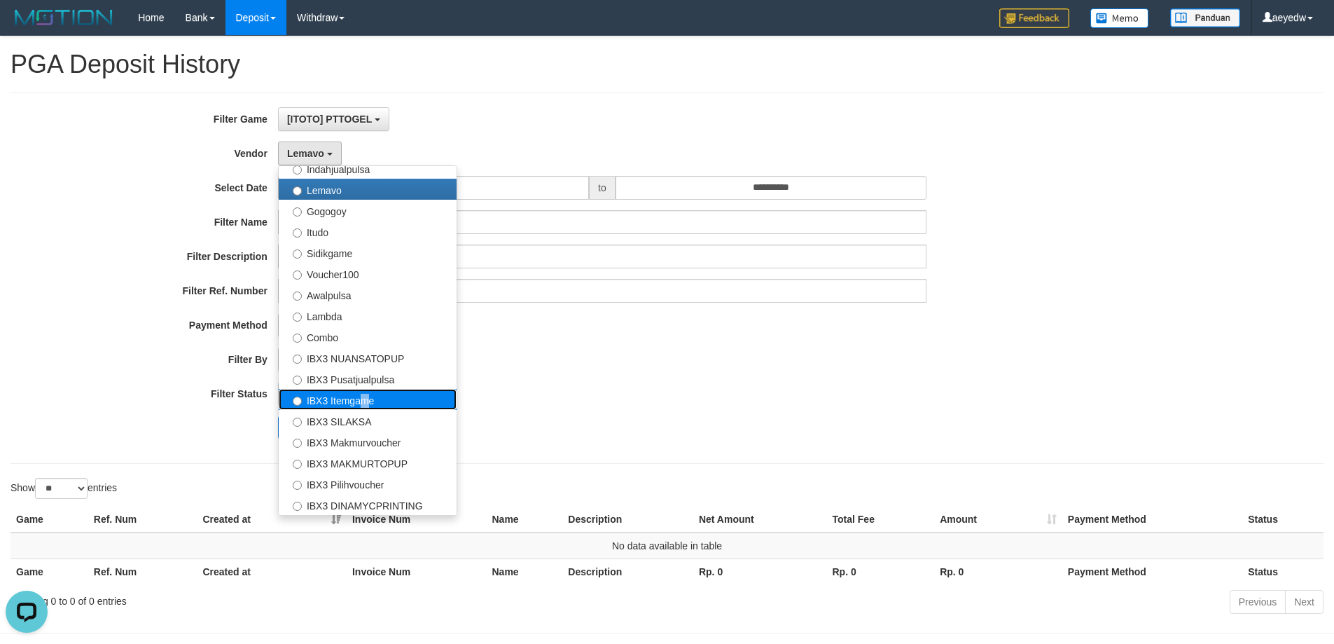
click at [358, 403] on label "IBX3 Itemgame" at bounding box center [368, 399] width 178 height 21
click at [305, 401] on label "IBX3 Itemgame" at bounding box center [368, 399] width 178 height 21
select select "**********"
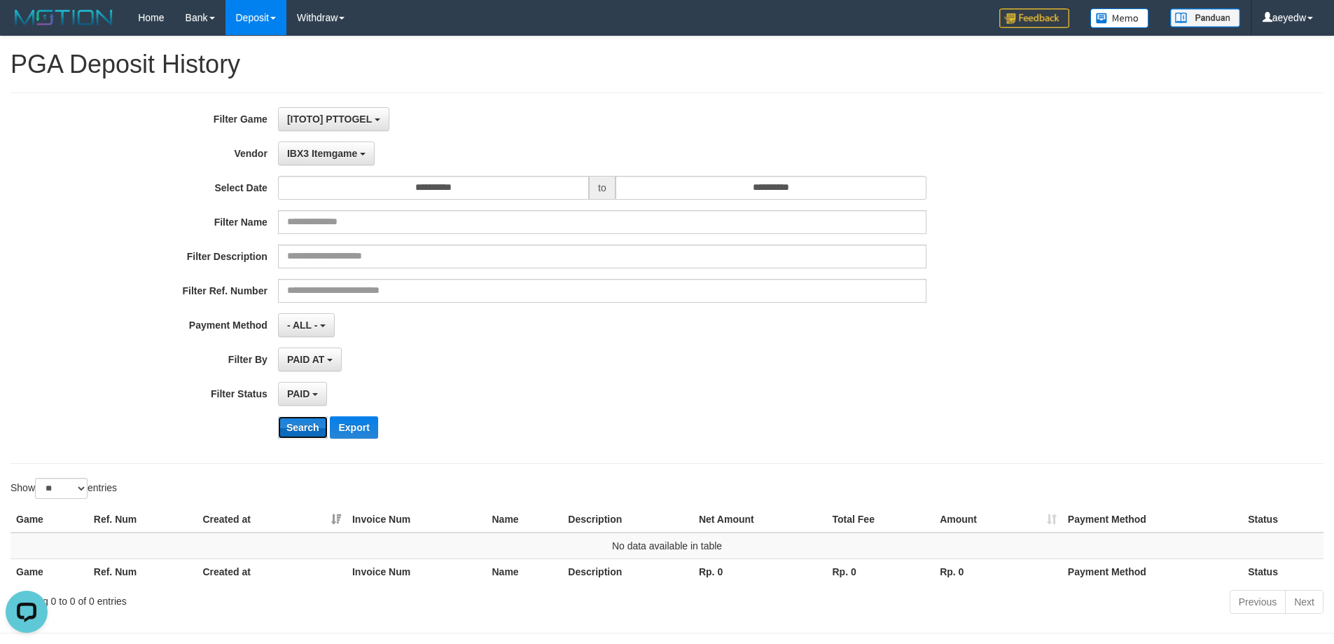
click at [310, 426] on button "Search" at bounding box center [303, 427] width 50 height 22
